Goal: Transaction & Acquisition: Purchase product/service

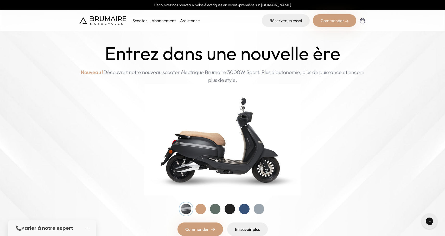
click at [142, 20] on p "Scooter" at bounding box center [139, 20] width 15 height 6
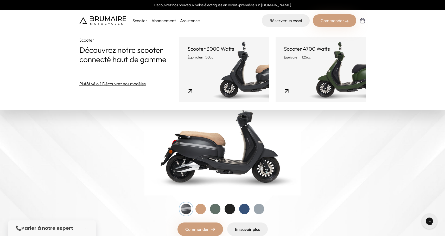
click at [307, 58] on p "Équivalent 125cc" at bounding box center [320, 57] width 73 height 5
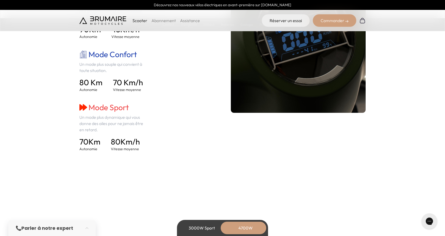
scroll to position [800, 0]
click at [199, 224] on div "3000W Sport" at bounding box center [202, 228] width 42 height 12
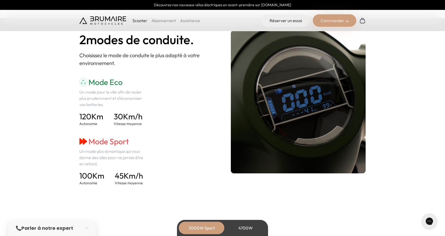
scroll to position [710, 0]
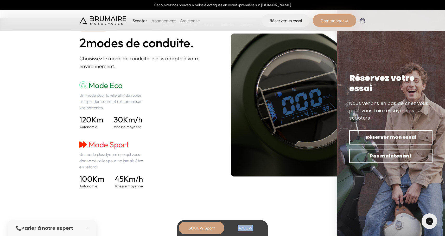
click at [249, 228] on div "4700W" at bounding box center [245, 228] width 42 height 12
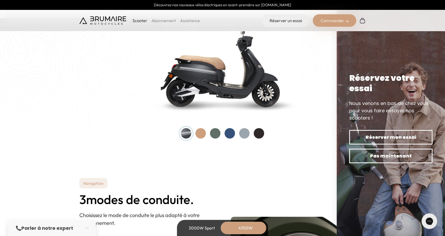
scroll to position [530, 0]
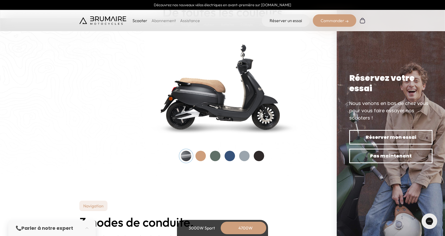
click at [203, 155] on div at bounding box center [200, 156] width 10 height 10
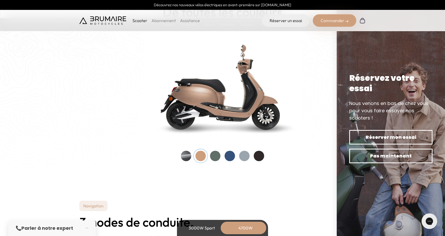
click at [216, 154] on div at bounding box center [215, 156] width 10 height 10
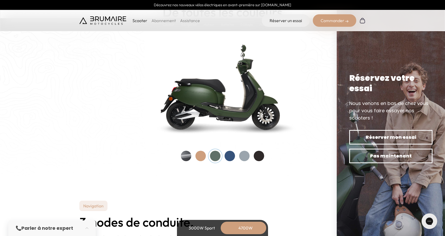
click at [229, 158] on div at bounding box center [229, 156] width 10 height 10
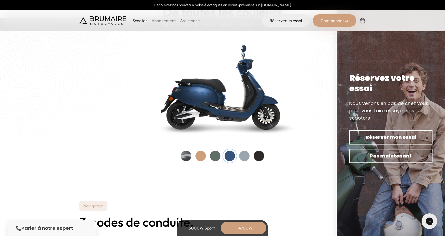
click at [248, 160] on div at bounding box center [222, 156] width 83 height 10
click at [242, 156] on div at bounding box center [244, 156] width 10 height 10
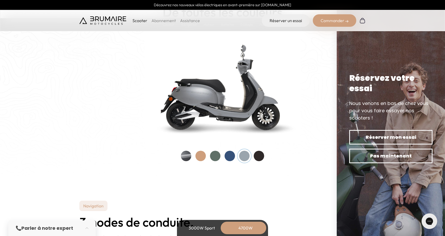
click at [259, 159] on div at bounding box center [259, 156] width 10 height 10
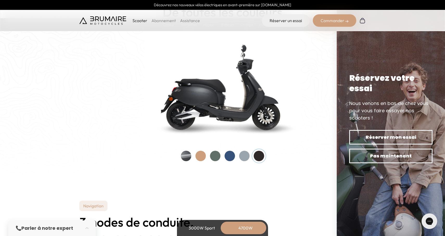
click at [201, 155] on div at bounding box center [200, 156] width 10 height 10
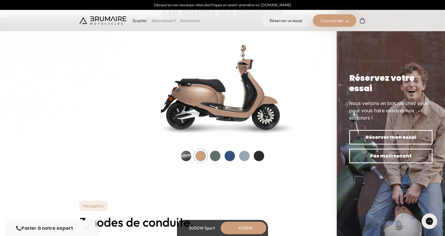
click at [214, 156] on div at bounding box center [215, 156] width 10 height 10
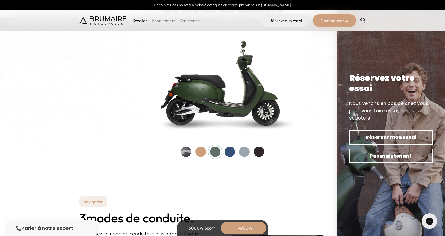
scroll to position [543, 0]
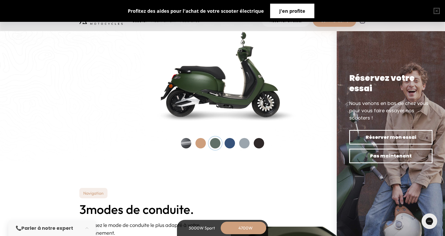
click at [286, 10] on span "J'en profite" at bounding box center [292, 10] width 26 height 7
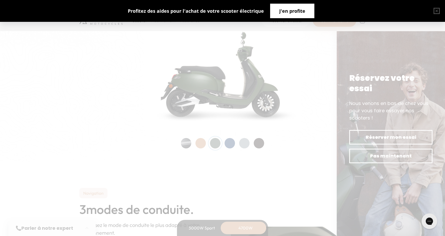
scroll to position [0, 0]
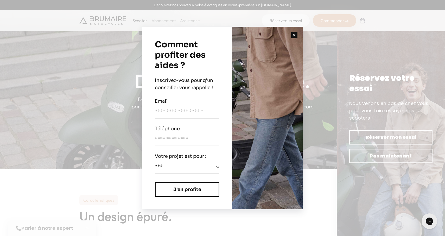
click at [294, 35] on button "button" at bounding box center [294, 35] width 17 height 17
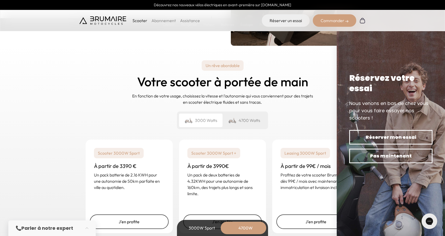
scroll to position [1249, 0]
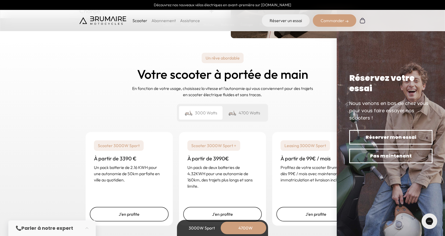
click at [292, 182] on p "Profitez de votre scooter Brumaire dès 99€ / mois avec maintenance, immatricula…" at bounding box center [315, 173] width 70 height 19
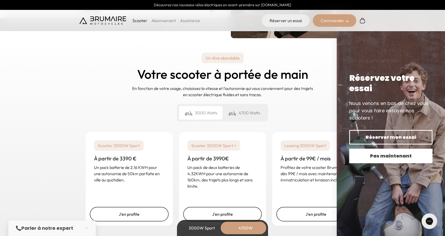
click at [379, 156] on span "Pas maintenant" at bounding box center [390, 155] width 65 height 7
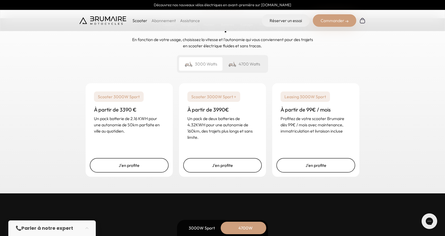
scroll to position [1300, 0]
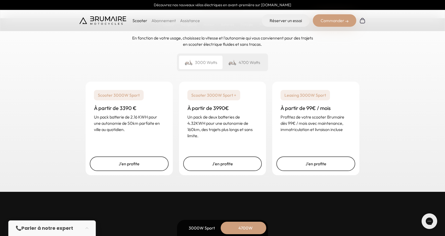
click at [242, 62] on div "4700 Watts" at bounding box center [243, 63] width 43 height 14
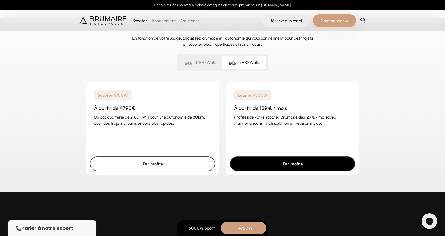
click at [287, 164] on link "J'en profite" at bounding box center [292, 164] width 125 height 15
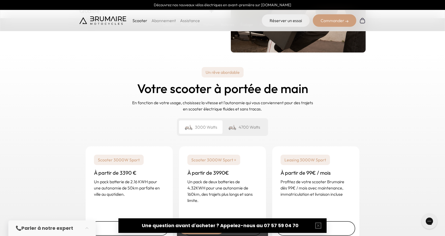
scroll to position [1226, 0]
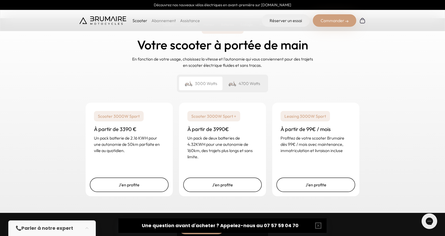
click at [256, 78] on div "4700 Watts" at bounding box center [243, 84] width 43 height 14
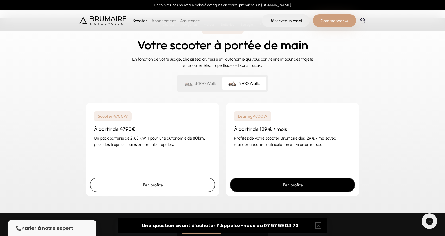
click at [274, 184] on link "J'en profite" at bounding box center [292, 185] width 125 height 15
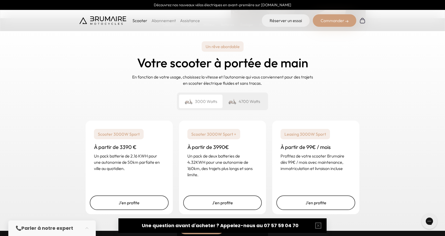
scroll to position [1260, 0]
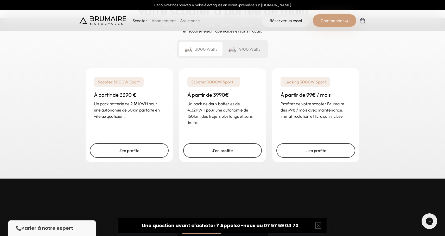
click at [249, 51] on div "4700 Watts" at bounding box center [243, 49] width 43 height 14
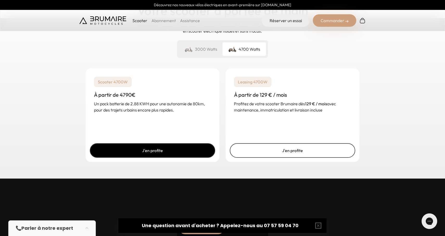
click at [150, 154] on link "J'en profite" at bounding box center [152, 150] width 125 height 15
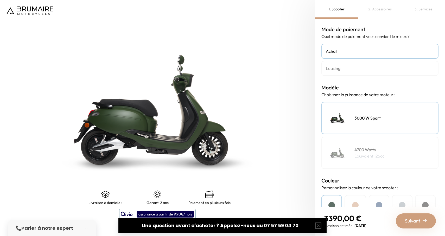
click at [336, 73] on link "Leasing" at bounding box center [379, 68] width 117 height 15
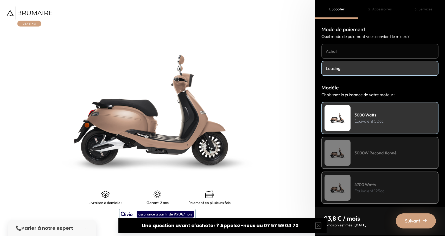
click at [373, 180] on div "4700 Watts Équivalent 125cc" at bounding box center [379, 188] width 117 height 32
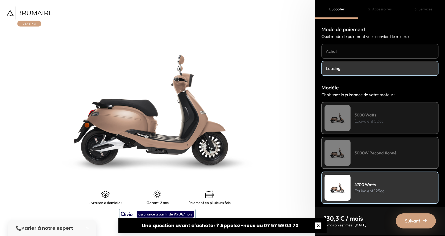
click at [321, 227] on button "button" at bounding box center [318, 225] width 17 height 17
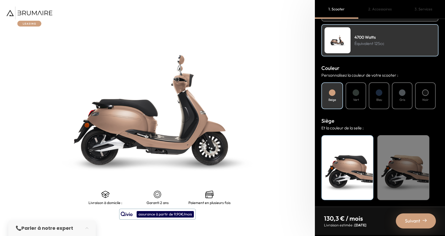
scroll to position [147, 0]
click at [400, 170] on div "Beige" at bounding box center [403, 167] width 52 height 65
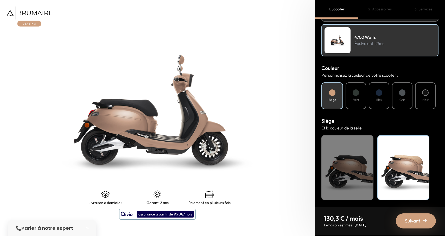
click at [361, 95] on div "Vert" at bounding box center [355, 95] width 21 height 27
click at [395, 173] on div "Beige" at bounding box center [403, 167] width 52 height 65
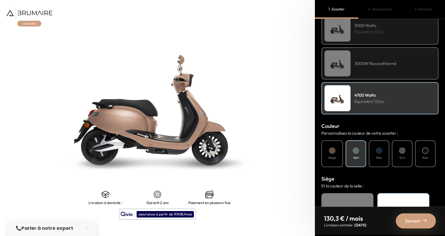
scroll to position [93, 0]
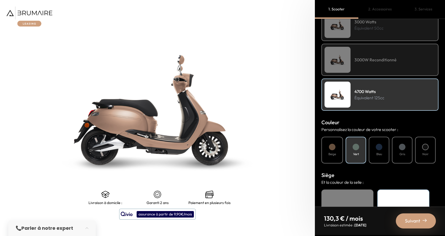
click at [431, 151] on div "Noir" at bounding box center [425, 150] width 21 height 27
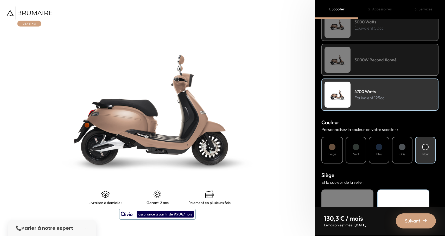
click at [412, 152] on div "Gris" at bounding box center [402, 150] width 21 height 27
click at [381, 148] on div at bounding box center [379, 147] width 7 height 7
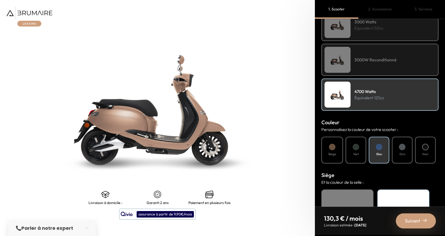
click at [353, 148] on div at bounding box center [355, 147] width 7 height 7
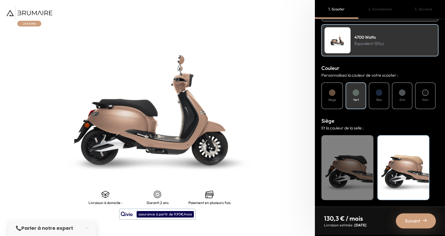
scroll to position [0, 0]
click at [406, 155] on div "Beige" at bounding box center [403, 167] width 52 height 65
click at [420, 219] on span "Suivant" at bounding box center [412, 220] width 15 height 7
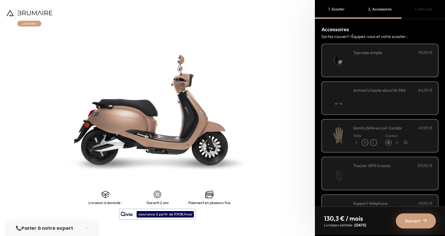
click at [382, 53] on h3 "Top case simple" at bounding box center [367, 52] width 29 height 6
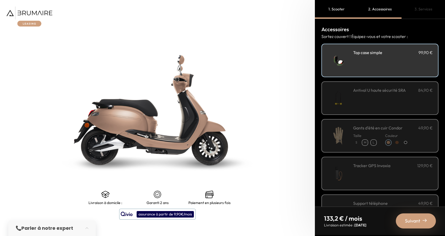
click at [383, 93] on h3 "Antivol U haute sécurité SRA" at bounding box center [379, 90] width 53 height 6
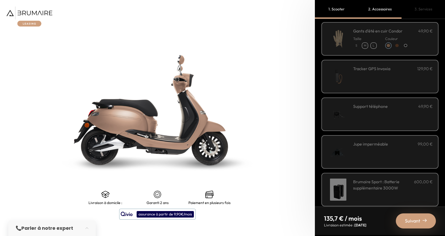
scroll to position [107, 0]
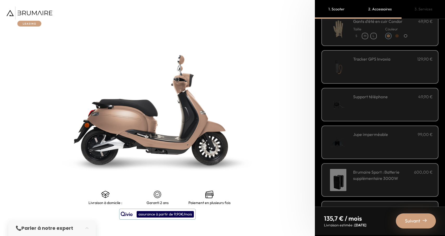
click at [377, 130] on div "Jupe imperméable 99,00 €" at bounding box center [379, 143] width 117 height 34
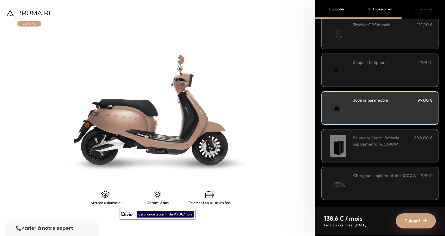
scroll to position [141, 0]
click at [370, 139] on h3 "Brumaire Sport : Batterie supplémentaire 3000W" at bounding box center [383, 141] width 61 height 12
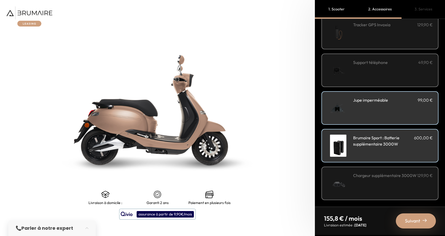
click at [384, 179] on h3 "Chargeur supplémentaire 3000W" at bounding box center [384, 175] width 63 height 6
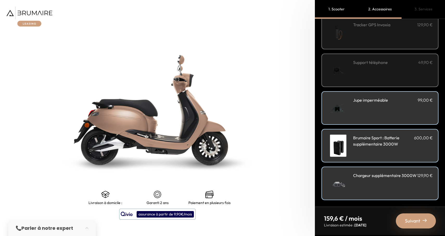
click at [413, 220] on span "Suivant" at bounding box center [412, 220] width 15 height 7
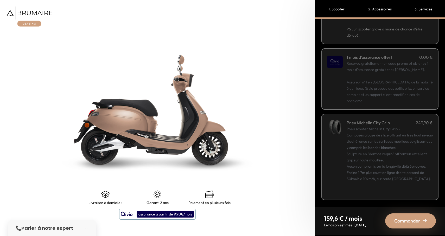
scroll to position [55, 0]
click at [391, 160] on div "Pneu scooter Michelin City Grip 2. Composés à base de silice offrant un très ha…" at bounding box center [389, 160] width 86 height 69
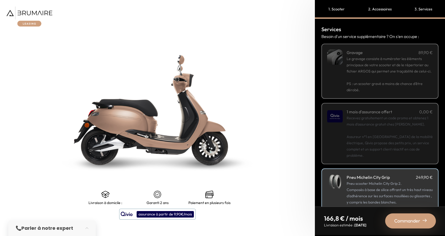
scroll to position [0, 0]
click at [400, 223] on span "Commander" at bounding box center [407, 220] width 26 height 7
